Goal: Book appointment/travel/reservation

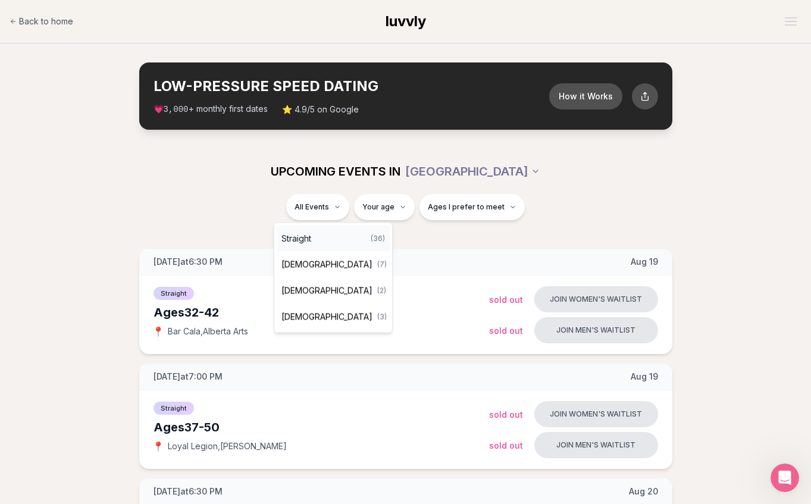
click at [328, 237] on div "Straight ( 36 )" at bounding box center [333, 239] width 113 height 26
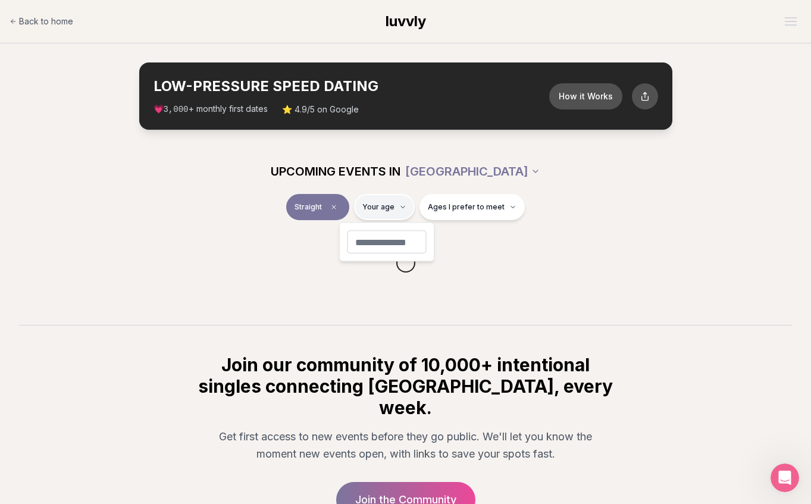
click at [404, 205] on html "Back to home luvvly LOW-PRESSURE SPEED DATING How it Works 💗 3,000 + monthly fi…" at bounding box center [405, 311] width 811 height 622
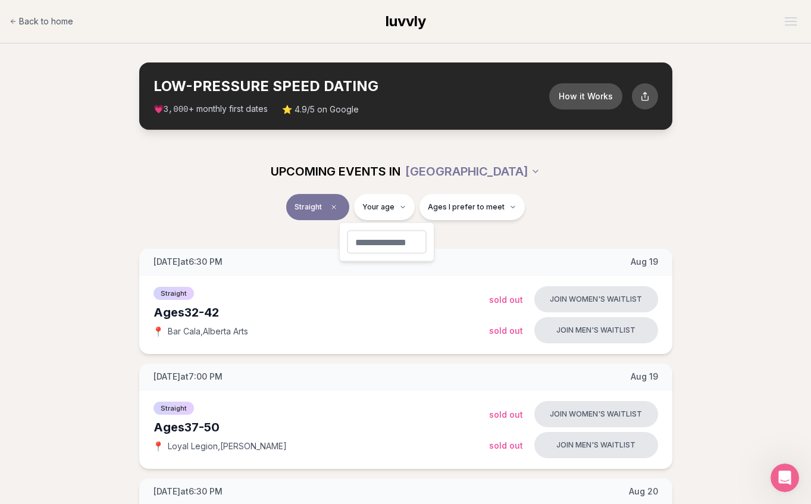
type input "**"
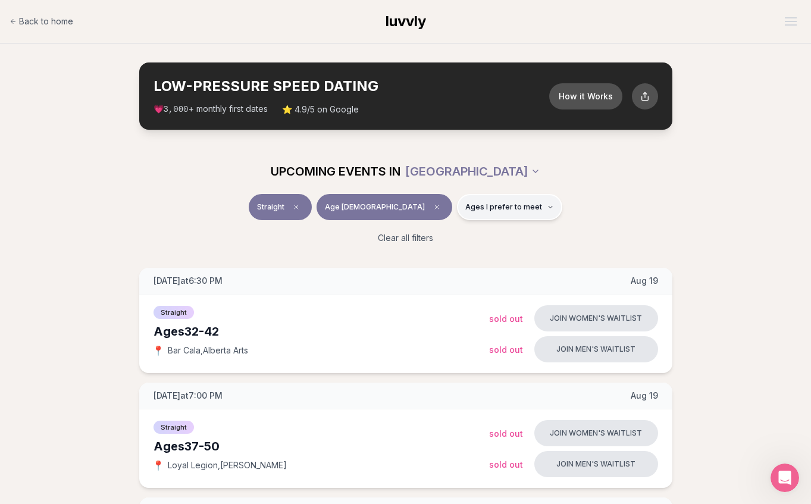
click at [501, 212] on button "Ages I prefer to meet" at bounding box center [509, 207] width 105 height 26
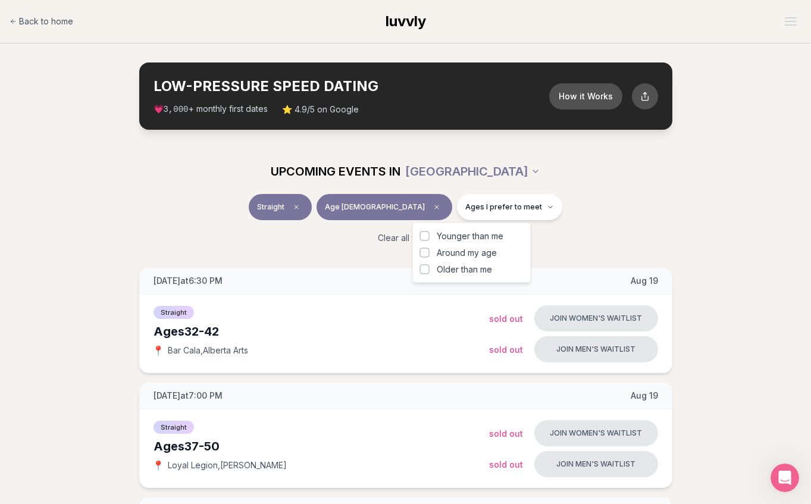
click at [424, 252] on button "Around my age" at bounding box center [425, 253] width 10 height 10
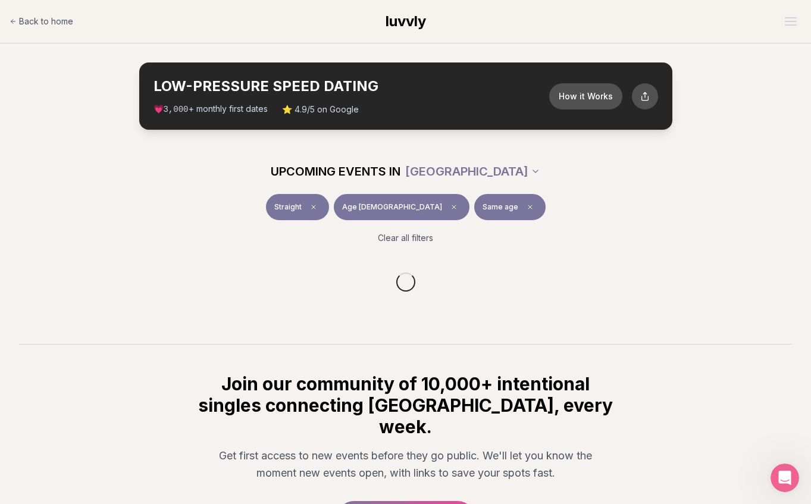
click at [607, 202] on div "Straight Age [DEMOGRAPHIC_DATA] Same age" at bounding box center [406, 209] width 666 height 31
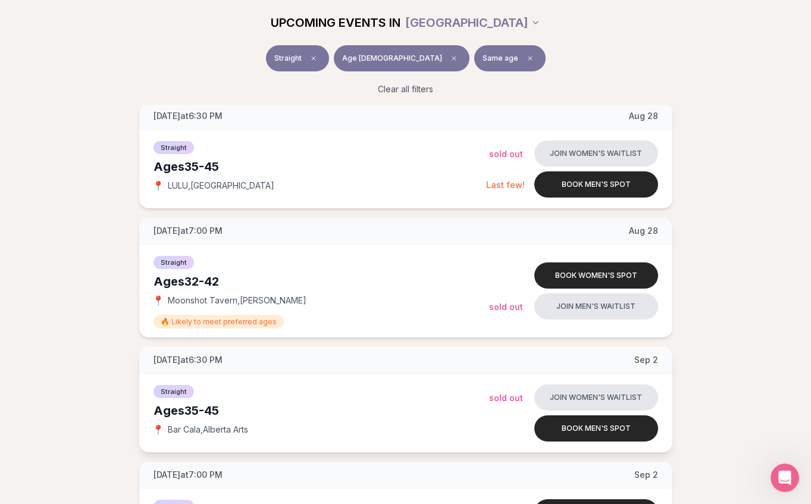
scroll to position [1252, 0]
